Goal: Connect with others: Connect with others

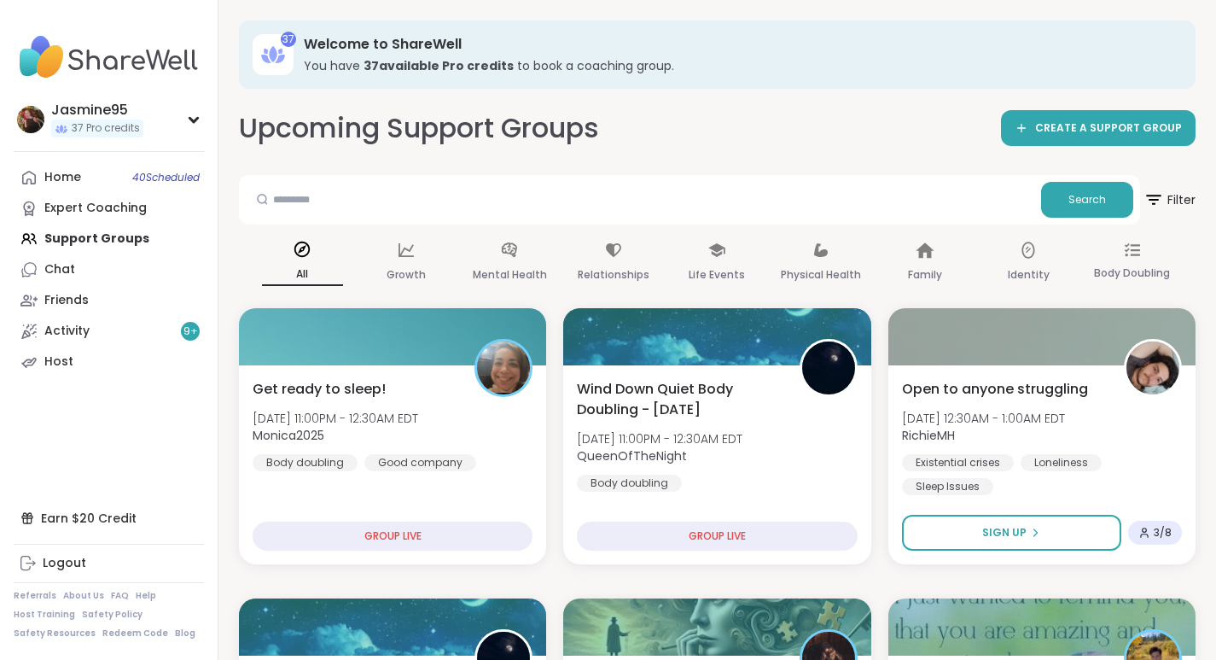
click at [48, 270] on div "Chat" at bounding box center [59, 269] width 31 height 17
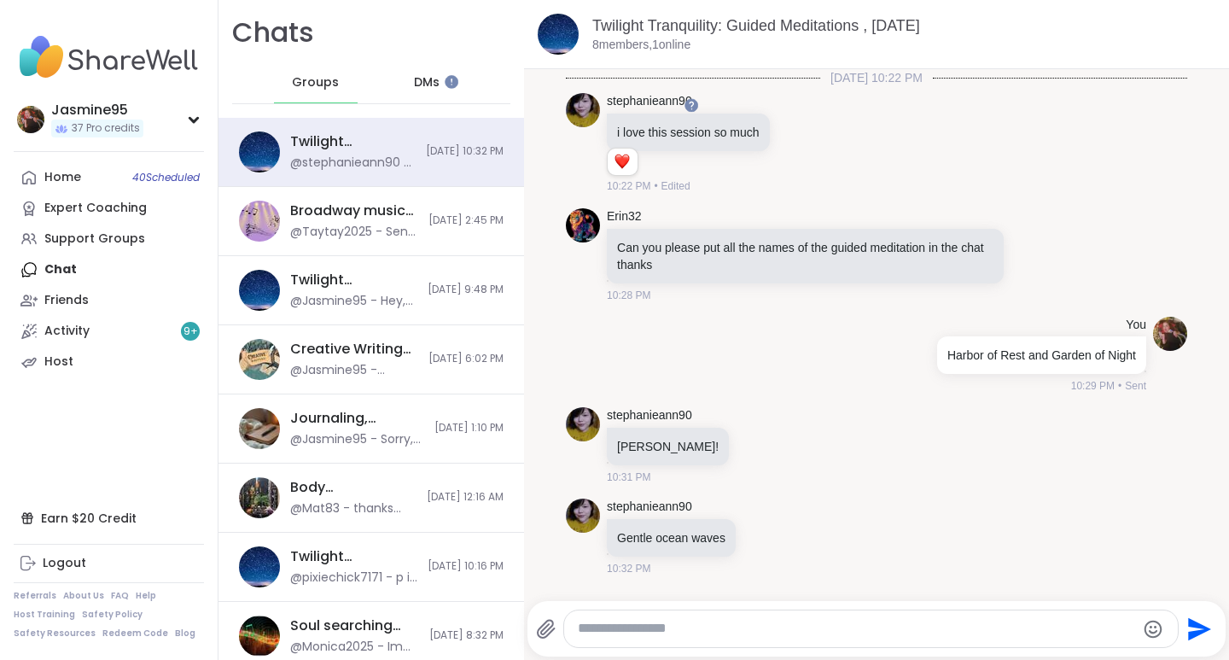
click at [421, 85] on span "DMs" at bounding box center [427, 82] width 26 height 17
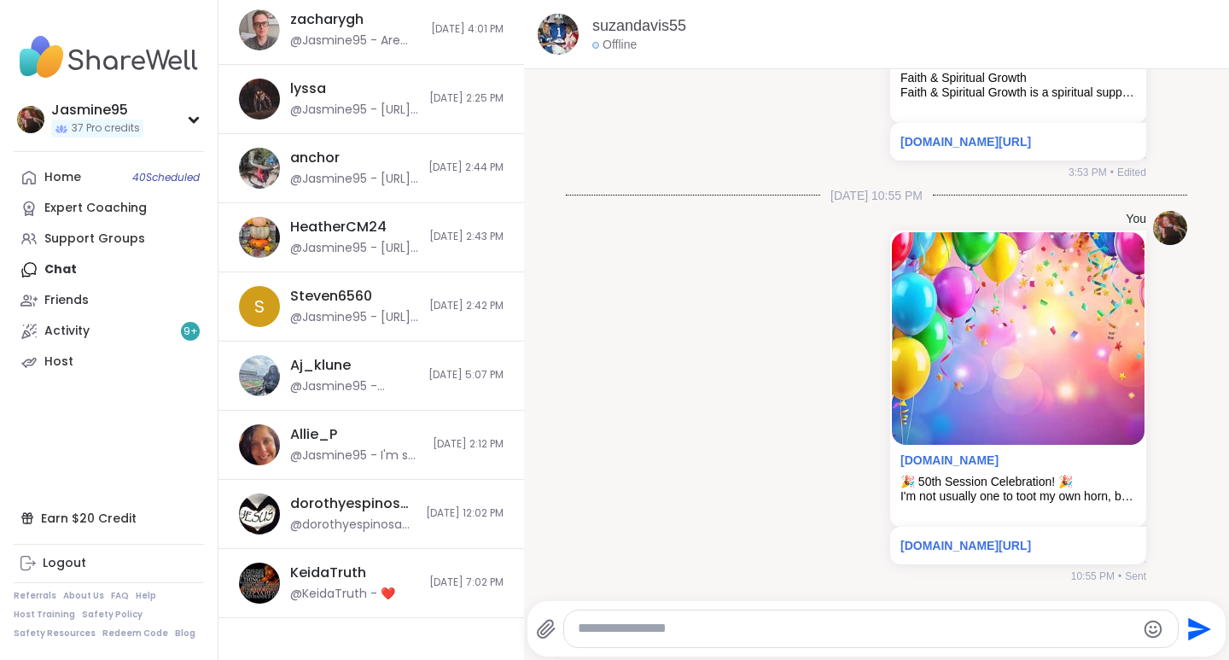
scroll to position [1229, 0]
click at [312, 314] on div "@Jasmine95 - [URL][DOMAIN_NAME]" at bounding box center [354, 316] width 129 height 17
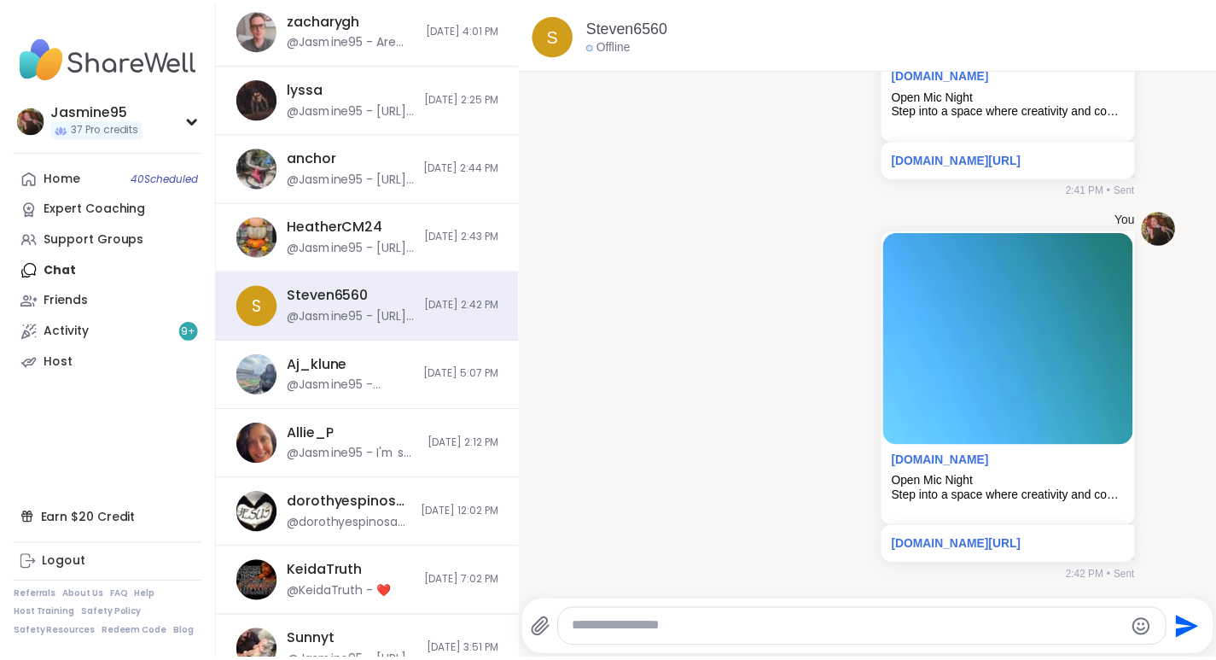
scroll to position [0, 0]
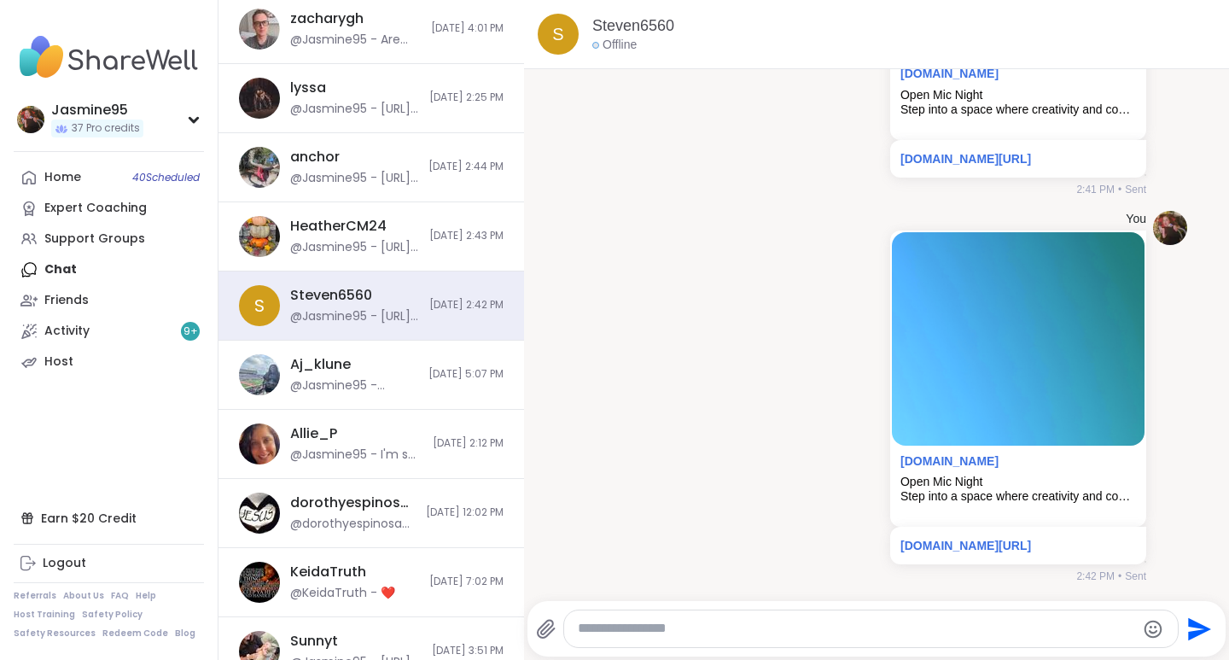
click at [613, 28] on link "Steven6560" at bounding box center [633, 25] width 82 height 21
